Goal: Transaction & Acquisition: Purchase product/service

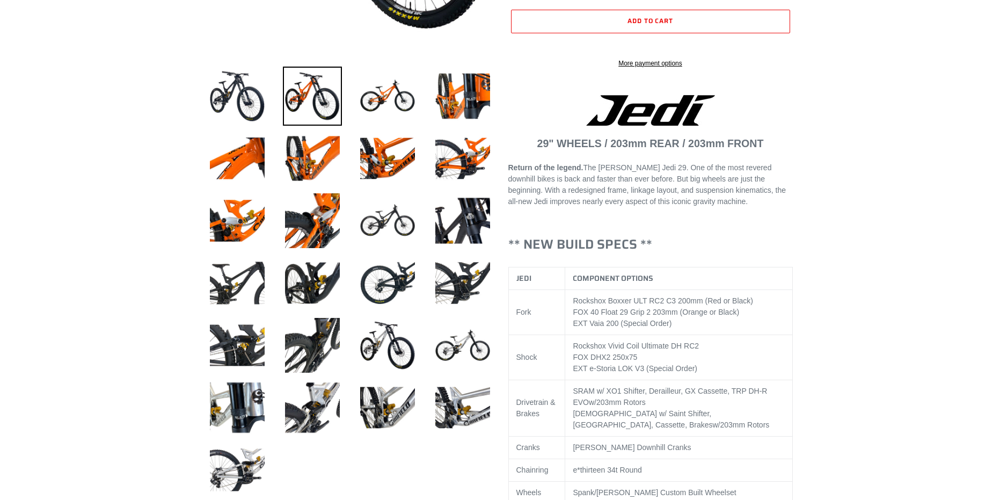
select select "highest-rating"
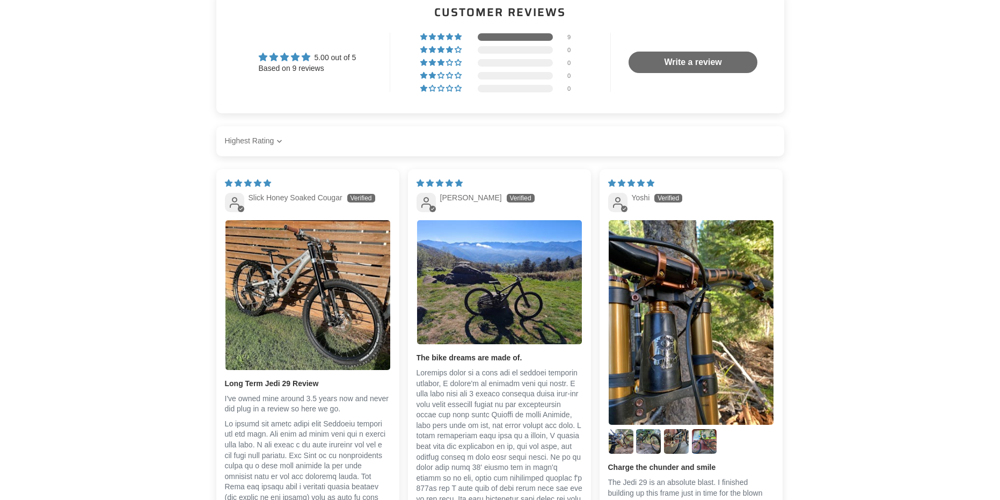
drag, startPoint x: 172, startPoint y: 160, endPoint x: 121, endPoint y: 143, distance: 53.3
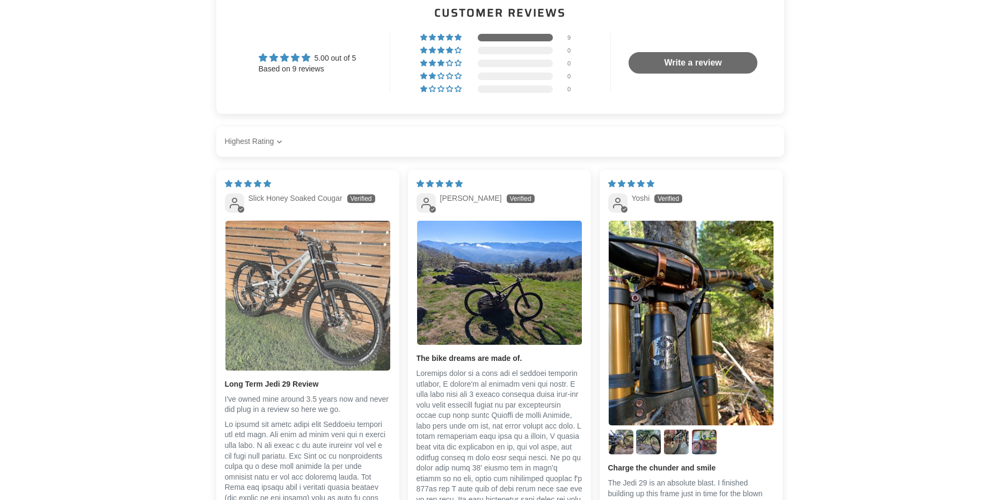
click at [331, 264] on img "Link to user picture 1" at bounding box center [307, 295] width 165 height 149
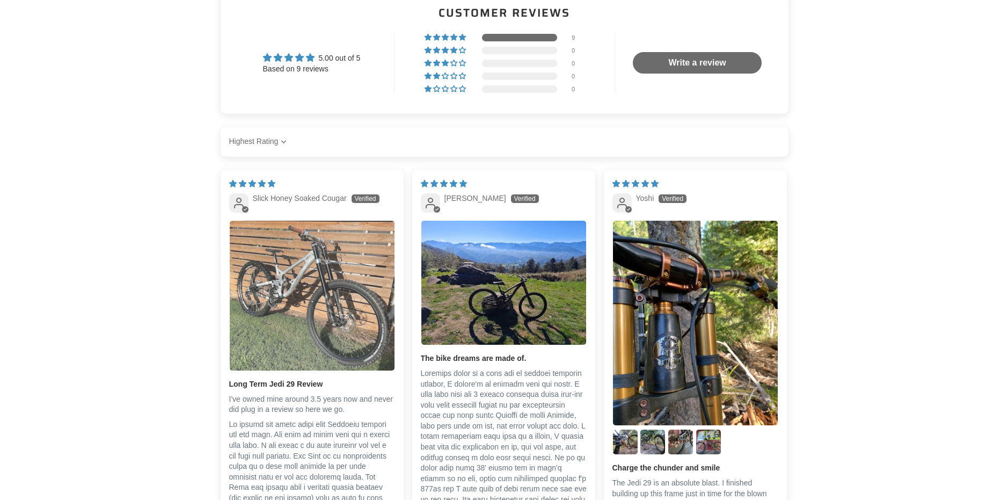
scroll to position [0, 0]
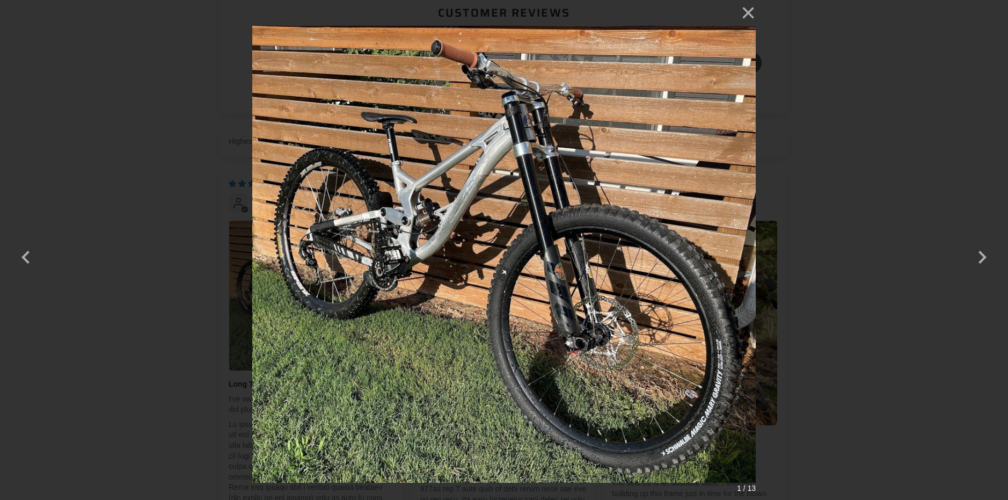
click at [147, 210] on div "× 1 / 13 Loading..." at bounding box center [504, 250] width 1008 height 500
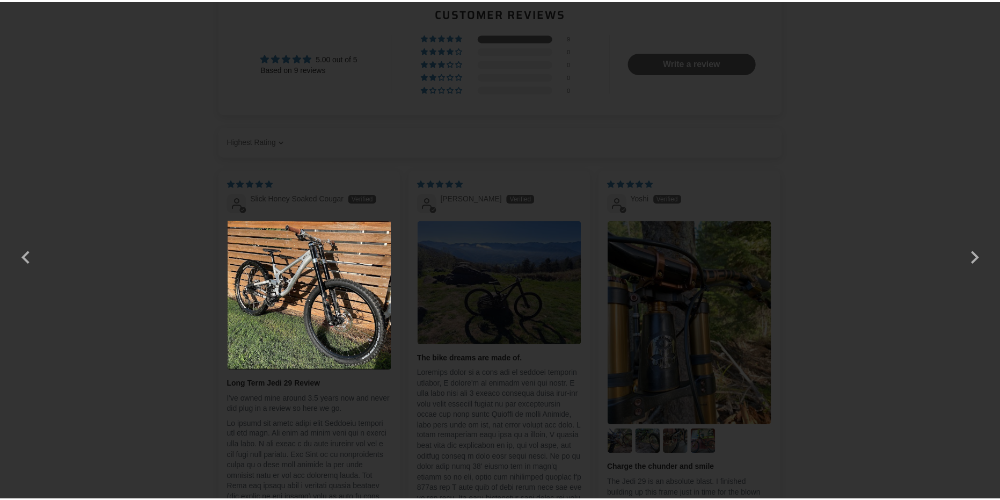
scroll to position [2523, 0]
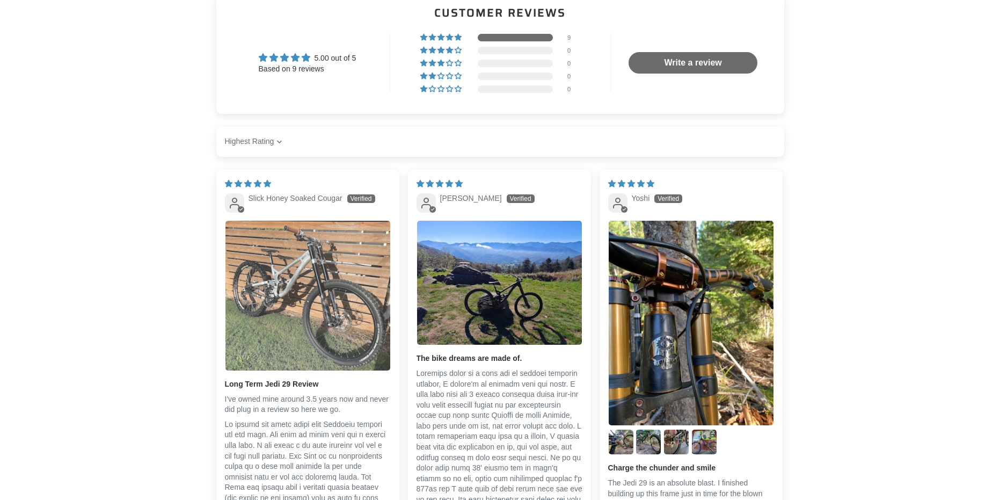
click at [304, 279] on img "Link to user picture 1" at bounding box center [307, 295] width 165 height 149
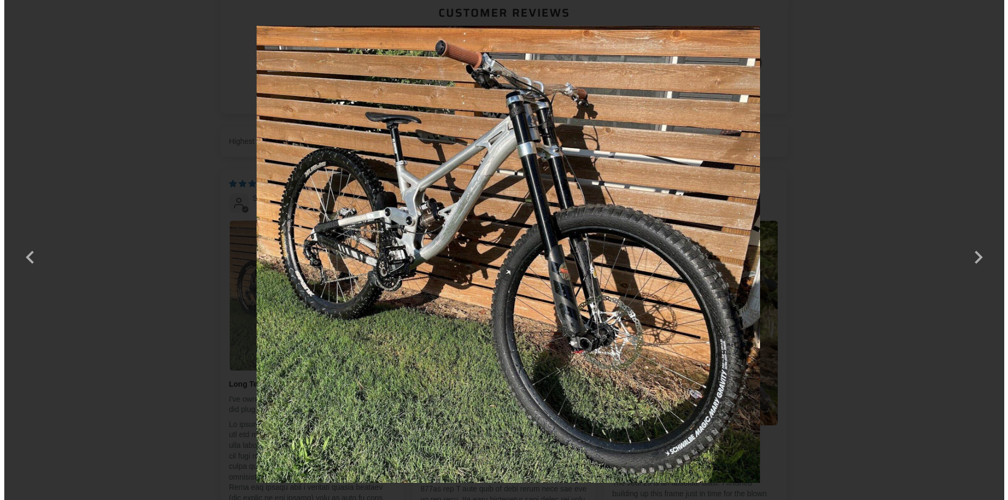
scroll to position [0, 0]
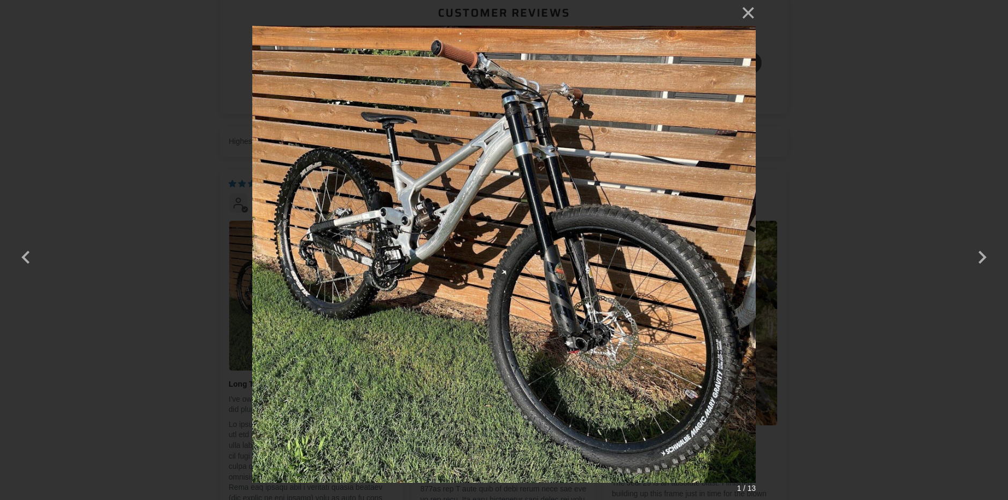
click at [152, 230] on div "× 1 / 13" at bounding box center [504, 250] width 1008 height 500
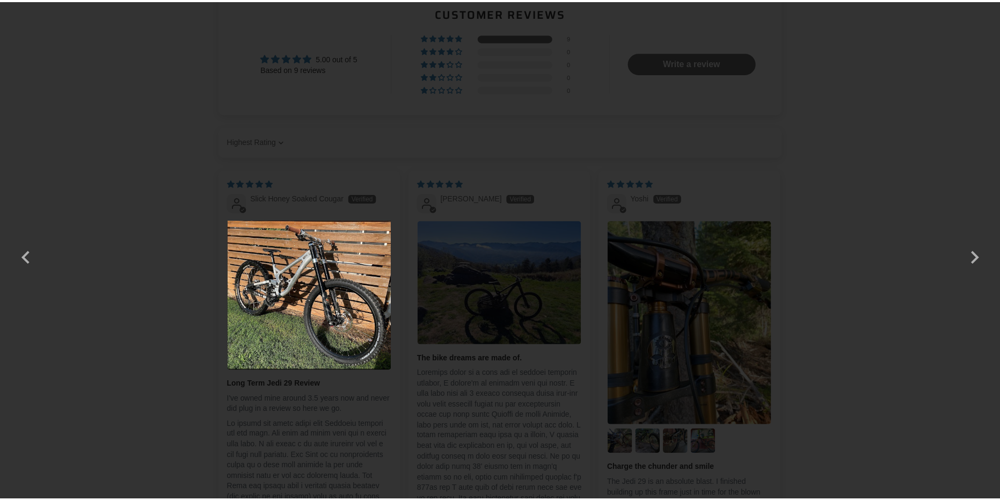
scroll to position [2523, 0]
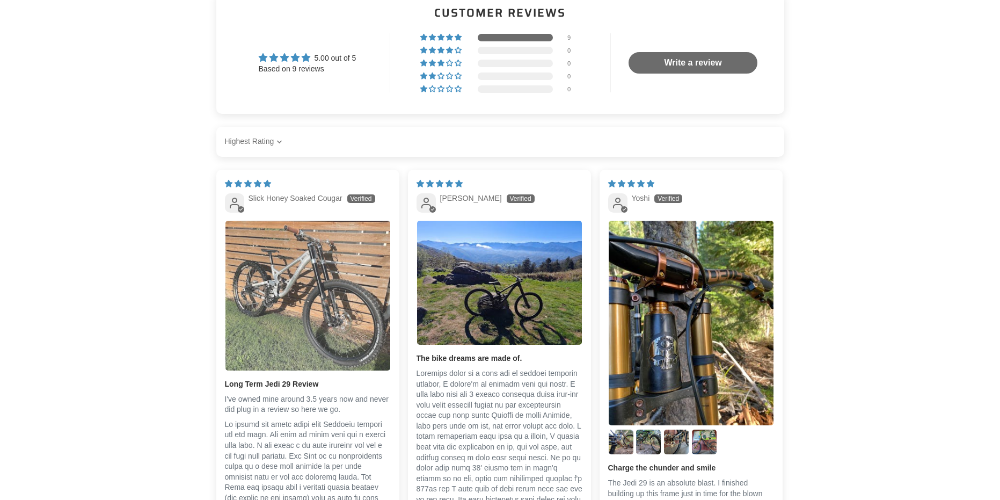
click at [348, 322] on img "Link to user picture 1" at bounding box center [307, 295] width 165 height 149
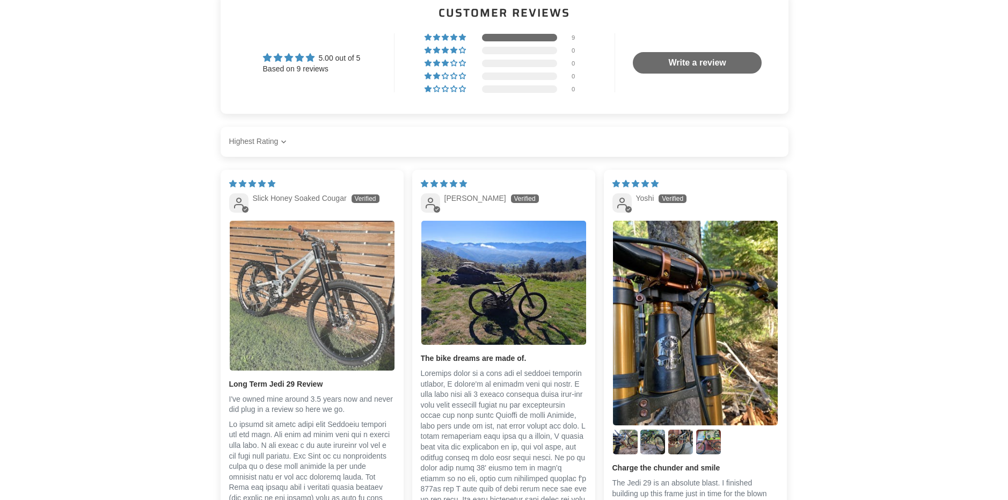
scroll to position [0, 0]
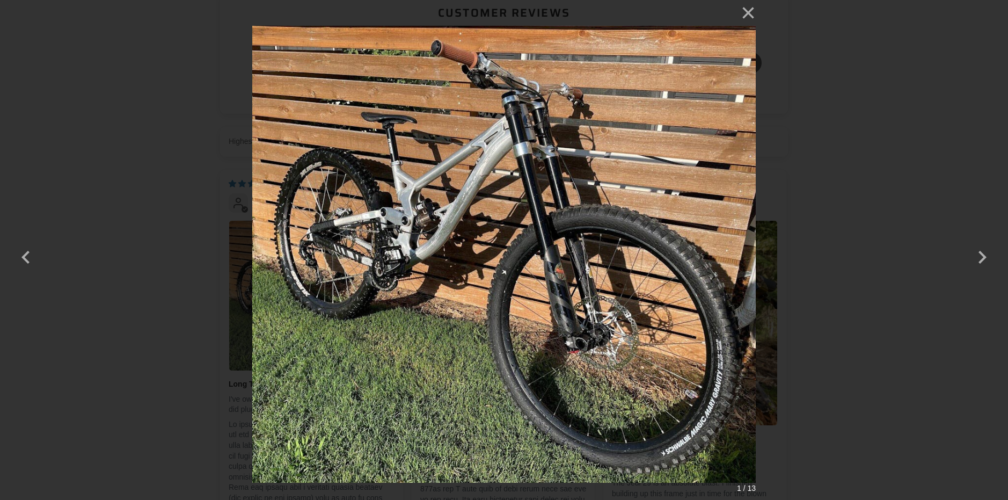
click at [174, 256] on div "× 1 / 13" at bounding box center [504, 250] width 1008 height 500
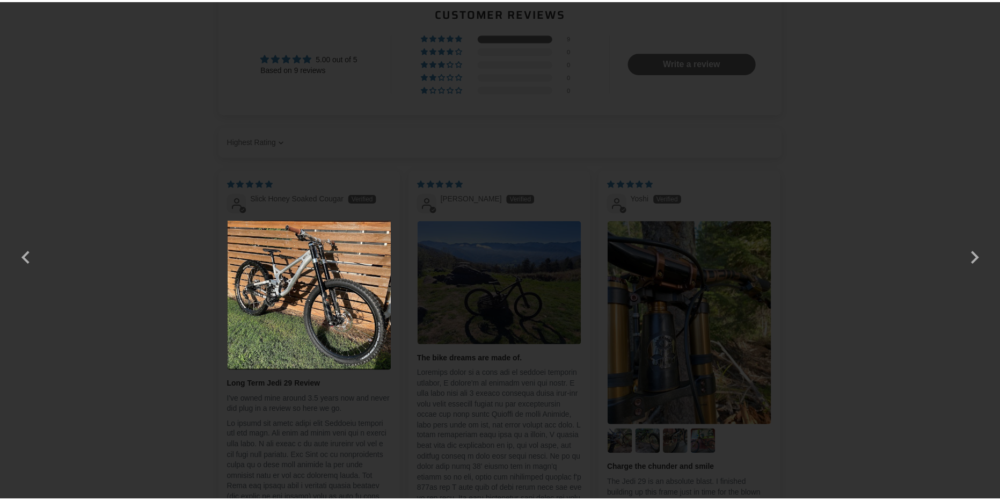
scroll to position [2523, 0]
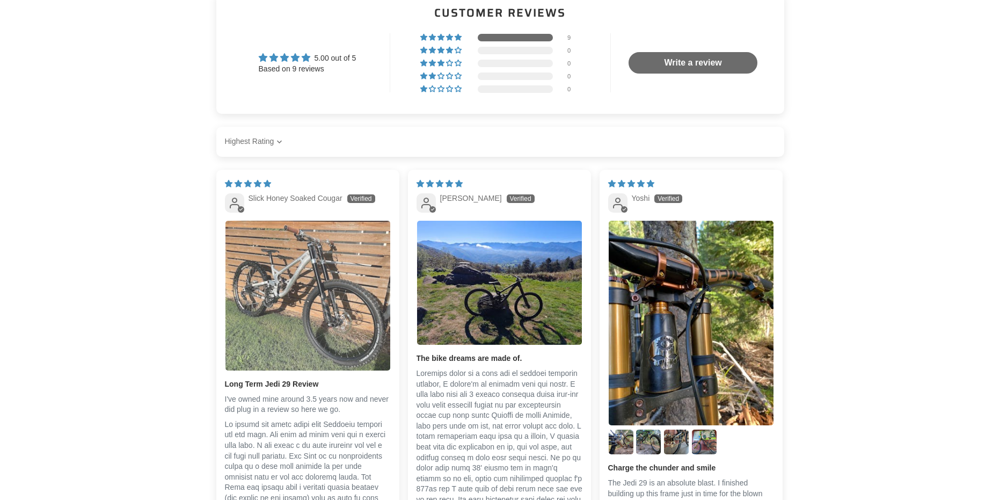
click at [284, 290] on img "Link to user picture 1" at bounding box center [307, 295] width 165 height 149
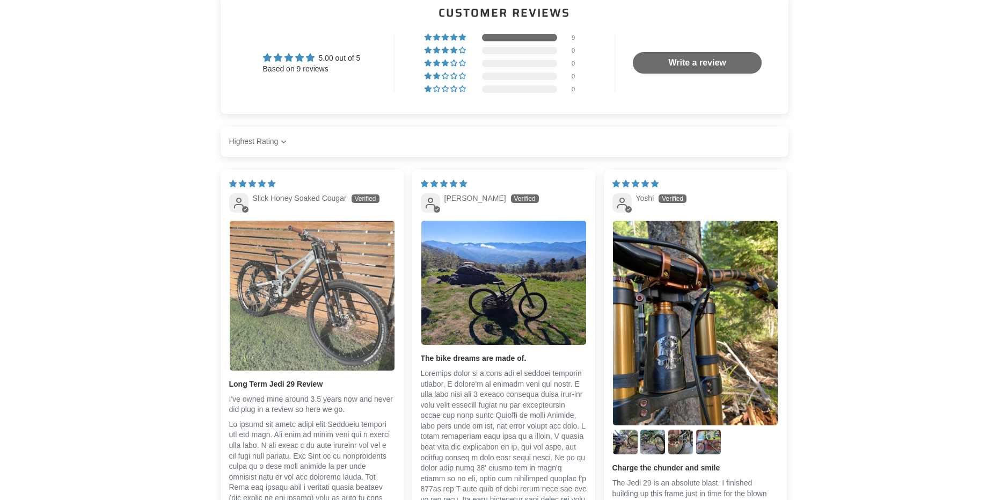
scroll to position [0, 0]
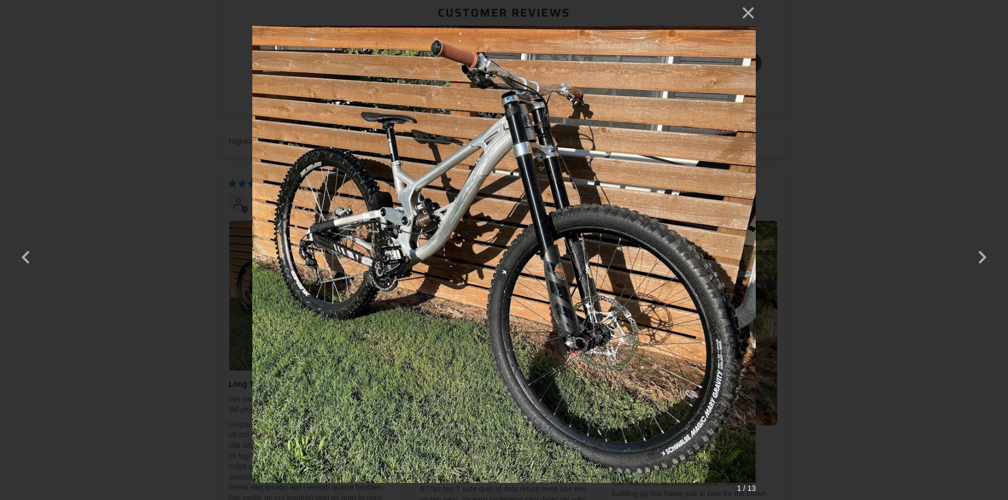
click at [182, 265] on div "× 1 / 13" at bounding box center [504, 250] width 1008 height 500
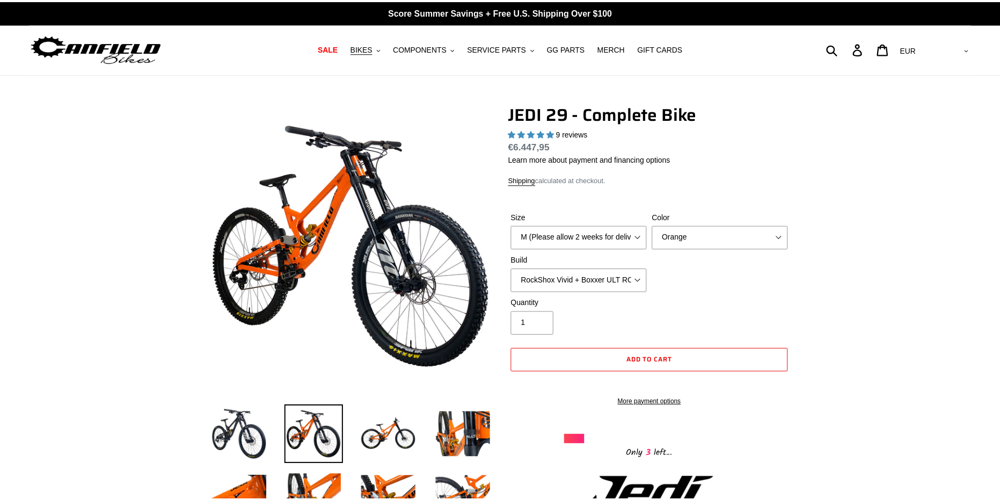
scroll to position [2523, 0]
